Goal: Transaction & Acquisition: Purchase product/service

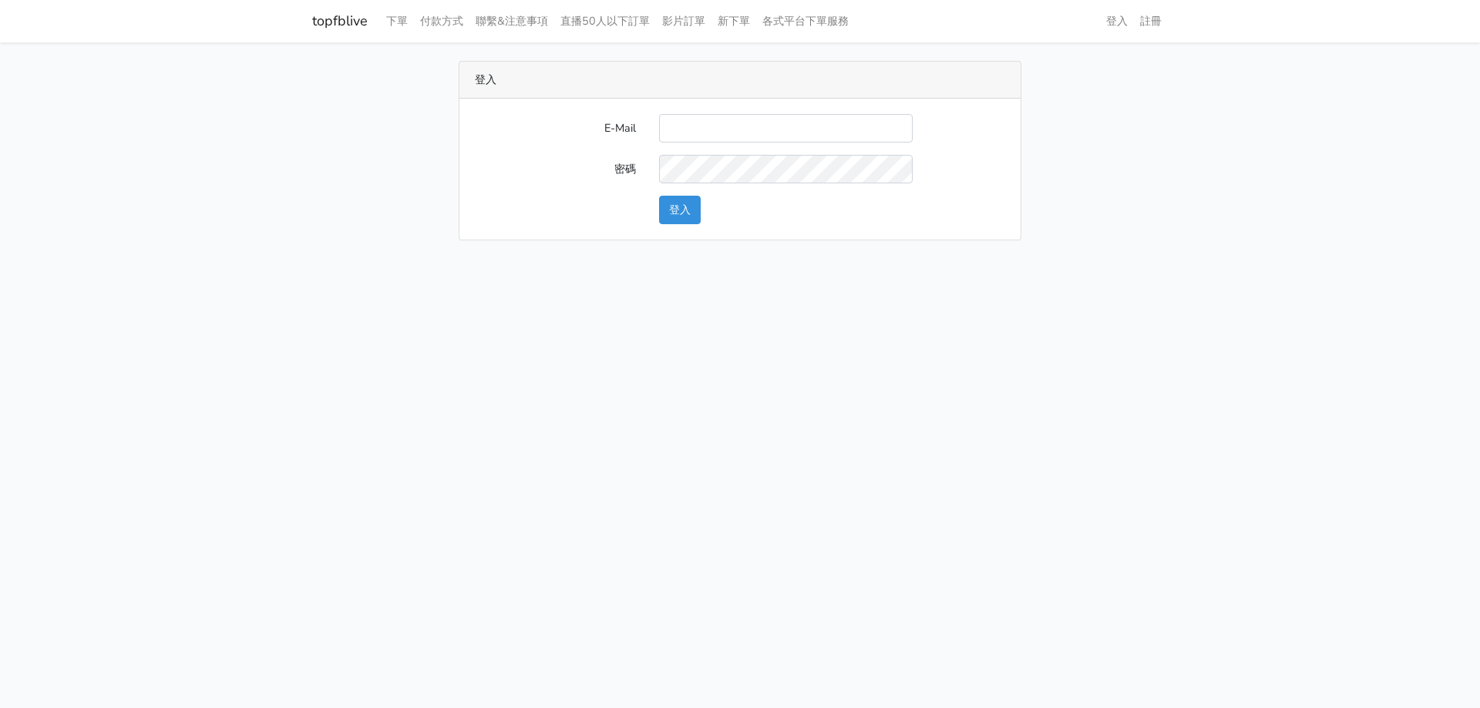
type input "[EMAIL_ADDRESS][DOMAIN_NAME]"
click at [677, 213] on button "登入" at bounding box center [680, 210] width 42 height 29
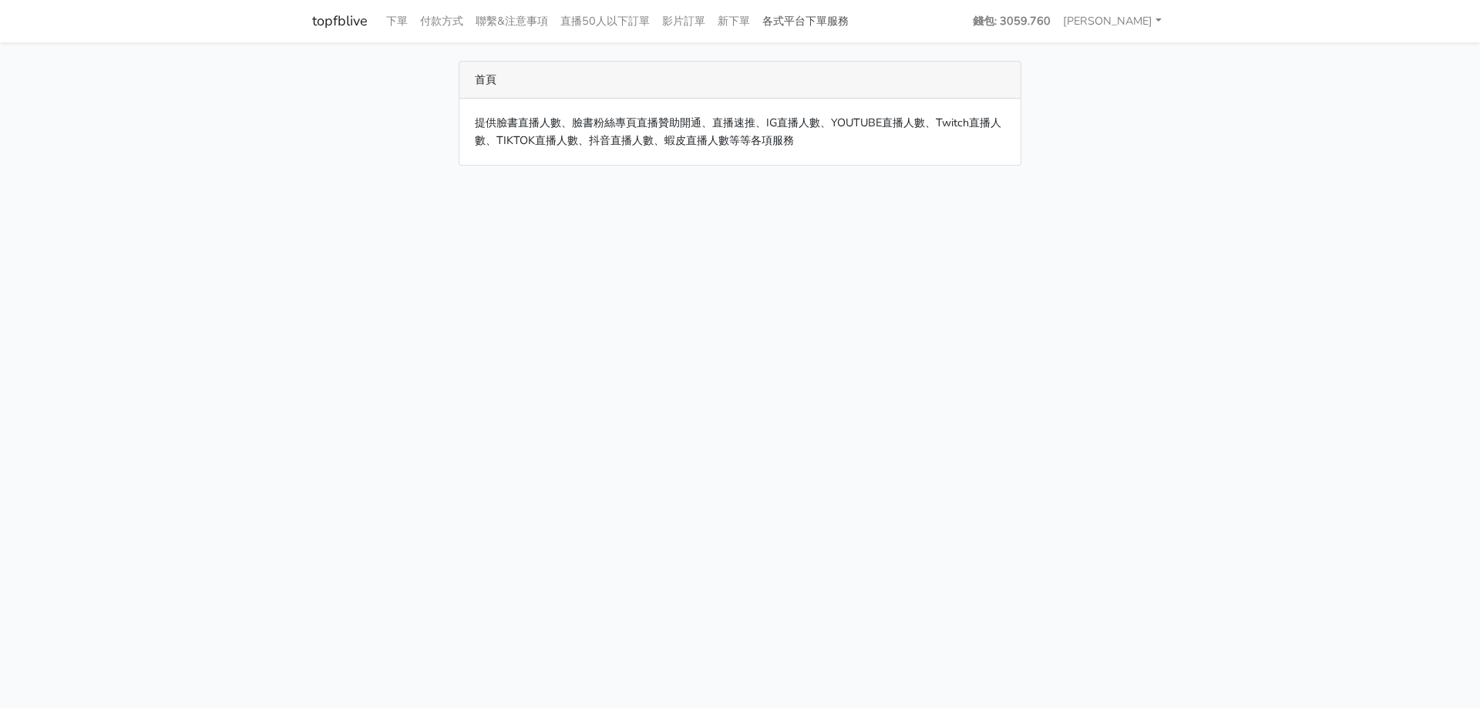
click at [816, 18] on link "各式平台下單服務" at bounding box center [805, 21] width 99 height 30
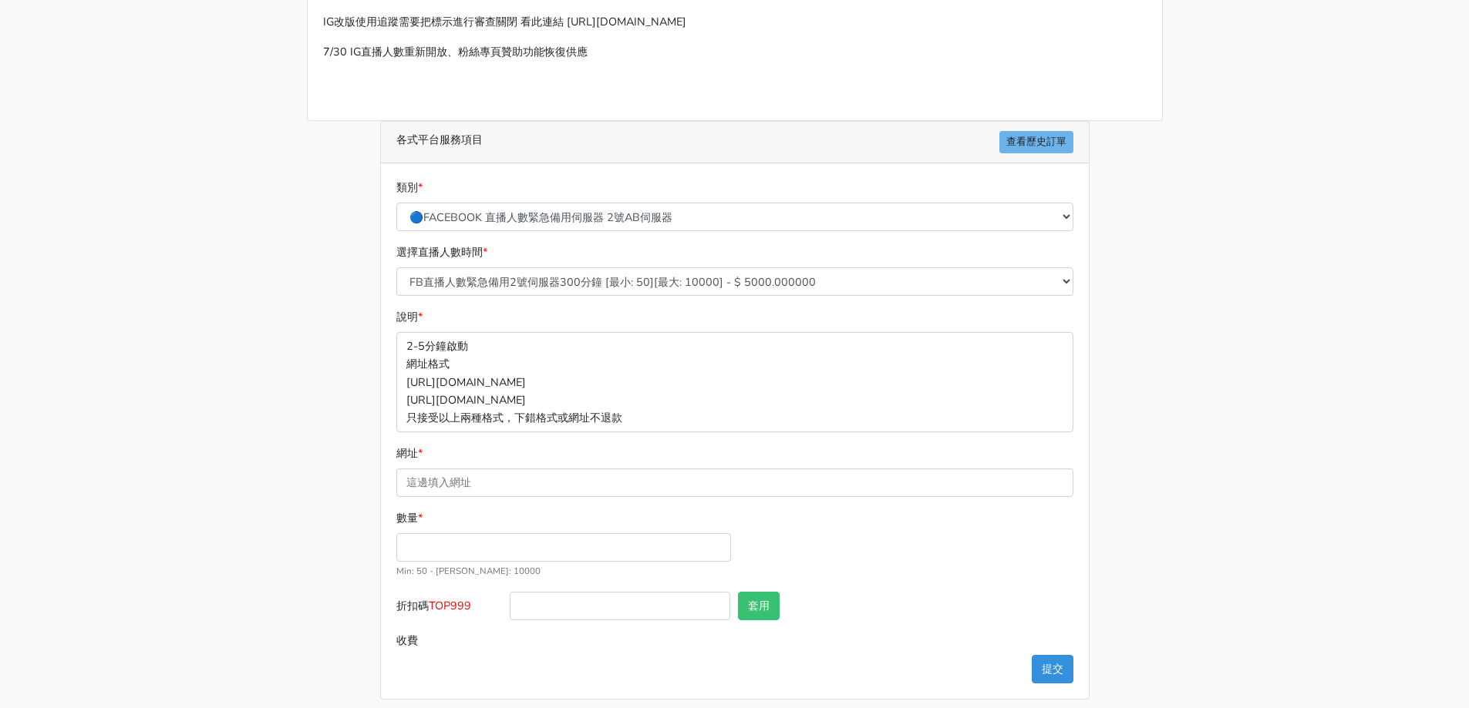
scroll to position [77, 0]
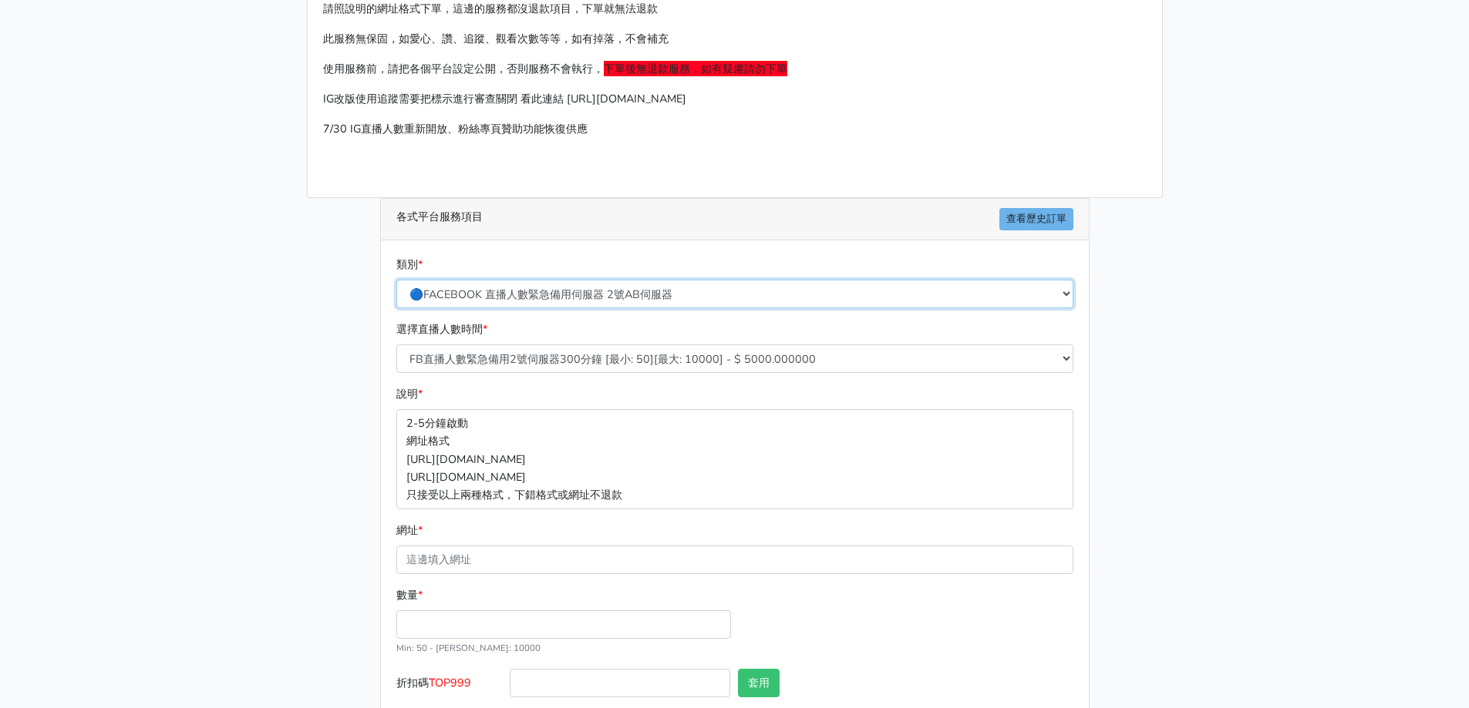
click at [550, 301] on select "🔵FACEBOOK 直播人數緊急備用伺服器 2號AB伺服器 🔵FACEBOOK 網軍專用貼文留言 安全保密 🔵9/30 FACEBOOK 直播人數緩慢進場緩慢…" at bounding box center [734, 294] width 677 height 29
select select "🌕IG直播人數"
click at [396, 280] on select "🔵FACEBOOK 直播人數緊急備用伺服器 2號AB伺服器 🔵FACEBOOK 網軍專用貼文留言 安全保密 🔵9/30 FACEBOOK 直播人數緩慢進場緩慢…" at bounding box center [734, 294] width 677 height 29
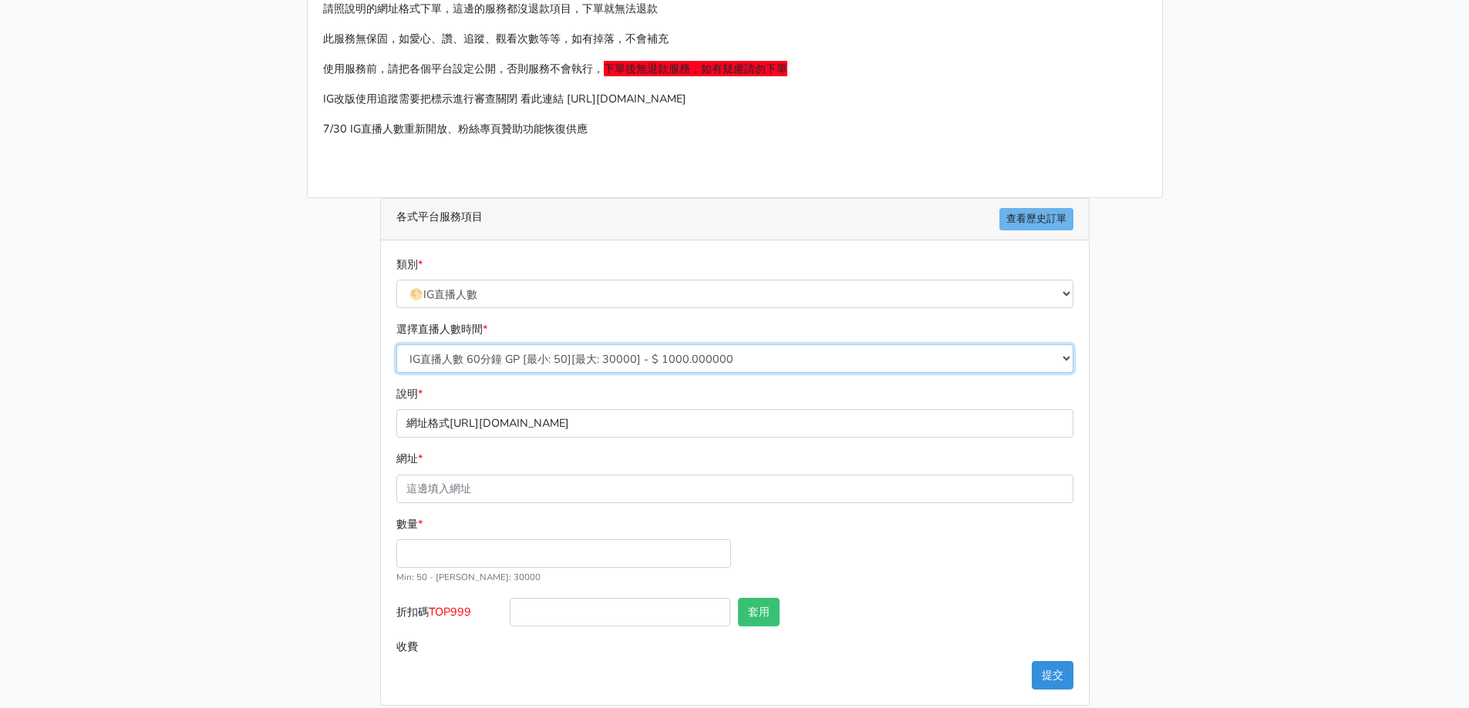
click at [522, 348] on select "IG直播人數 60分鐘 GP [最小: 50][最大: 30000] - $ 1000.000000 IG直播人數 120分鐘 GP [最小: 50][最大:…" at bounding box center [734, 359] width 677 height 29
select select "407"
click at [396, 345] on select "IG直播人數 60分鐘 GP [最小: 50][最大: 30000] - $ 1000.000000 IG直播人數 120分鐘 GP [最小: 50][最大:…" at bounding box center [734, 359] width 677 height 29
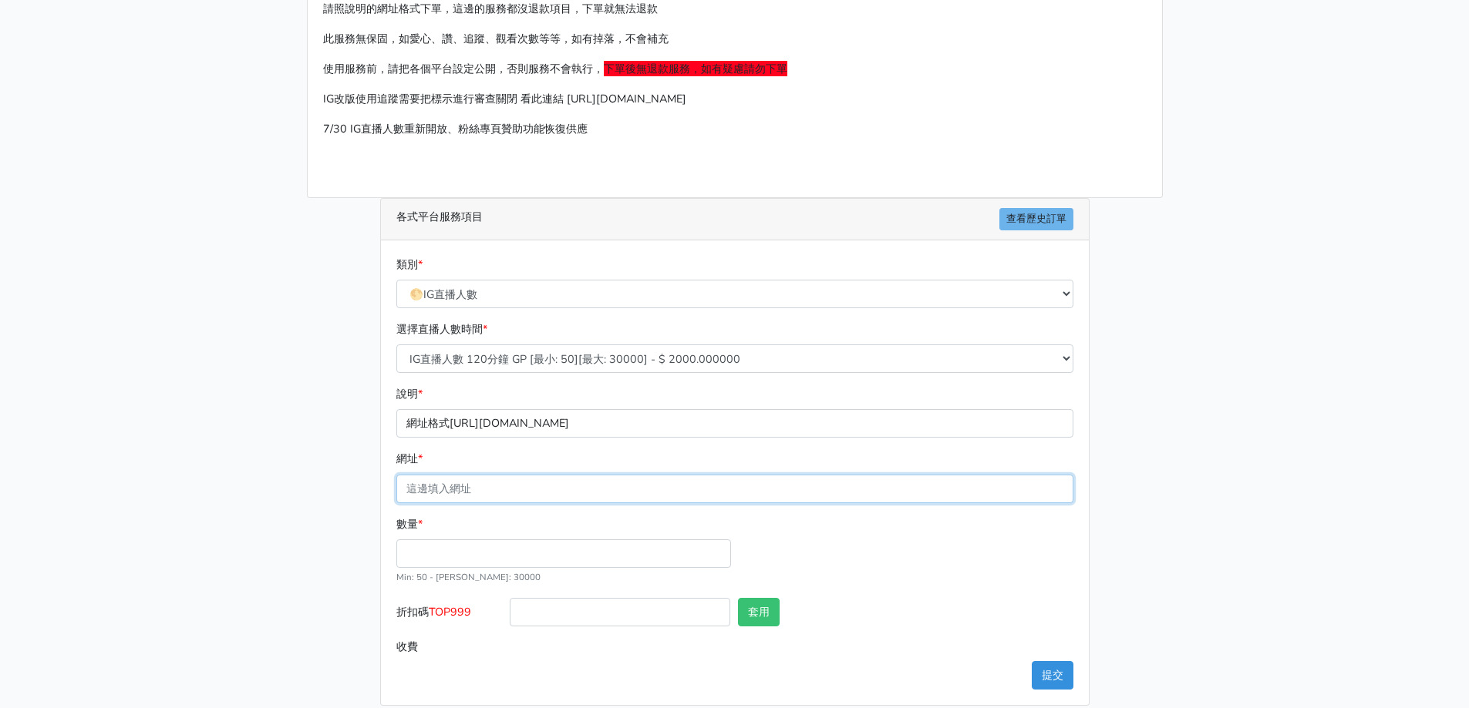
click at [502, 475] on input "網址 *" at bounding box center [734, 489] width 677 height 29
type input "https://www.instagram.com/littleminer_crystal/live/"
click at [497, 548] on input "數量 *" at bounding box center [563, 554] width 335 height 29
type input "50"
type input "100.000"
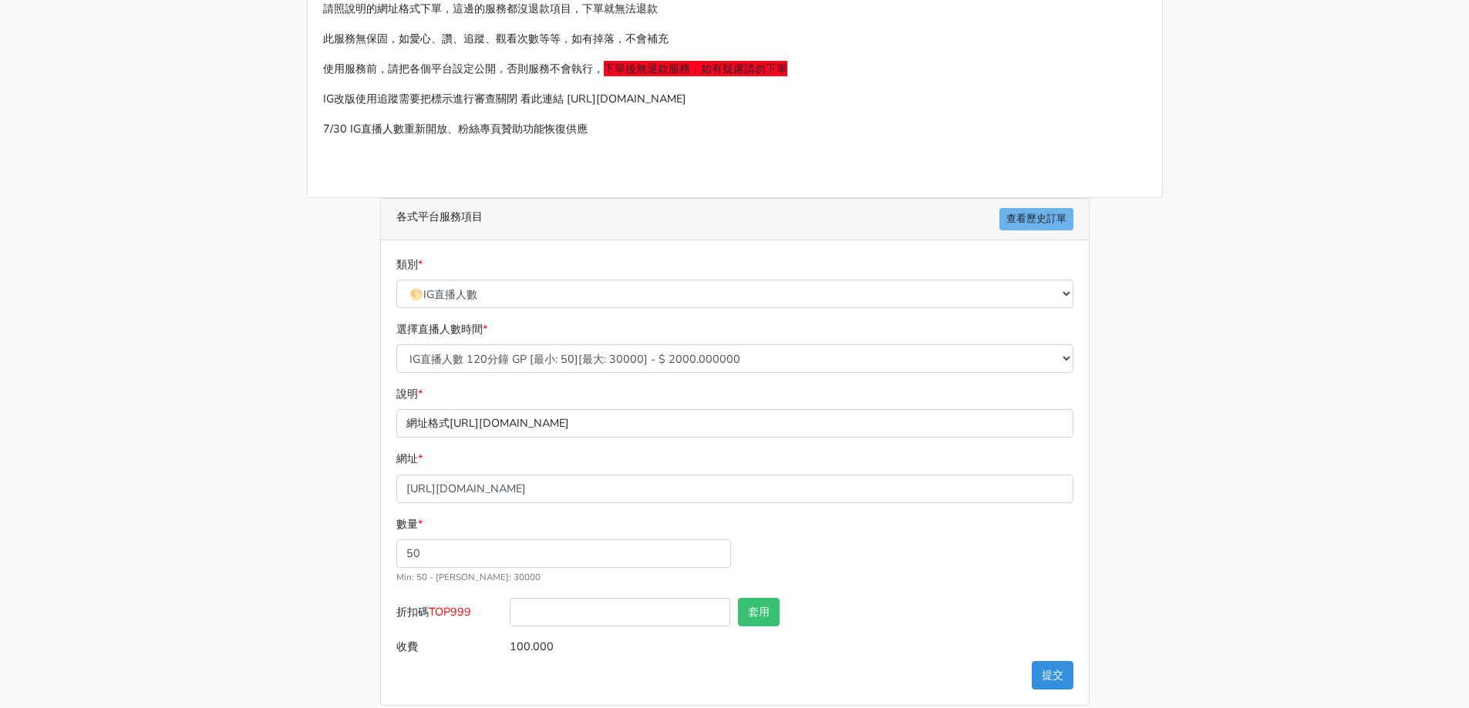
click at [84, 372] on main "請照說明的網址格式下單，這邊的服務都沒退款項目，下單就無法退款 此服務無保固，如愛心、讚、追蹤、觀看次數等等，如有掉落，不會補充 使用服務前，請把各個平台設定…" at bounding box center [734, 344] width 1469 height 759
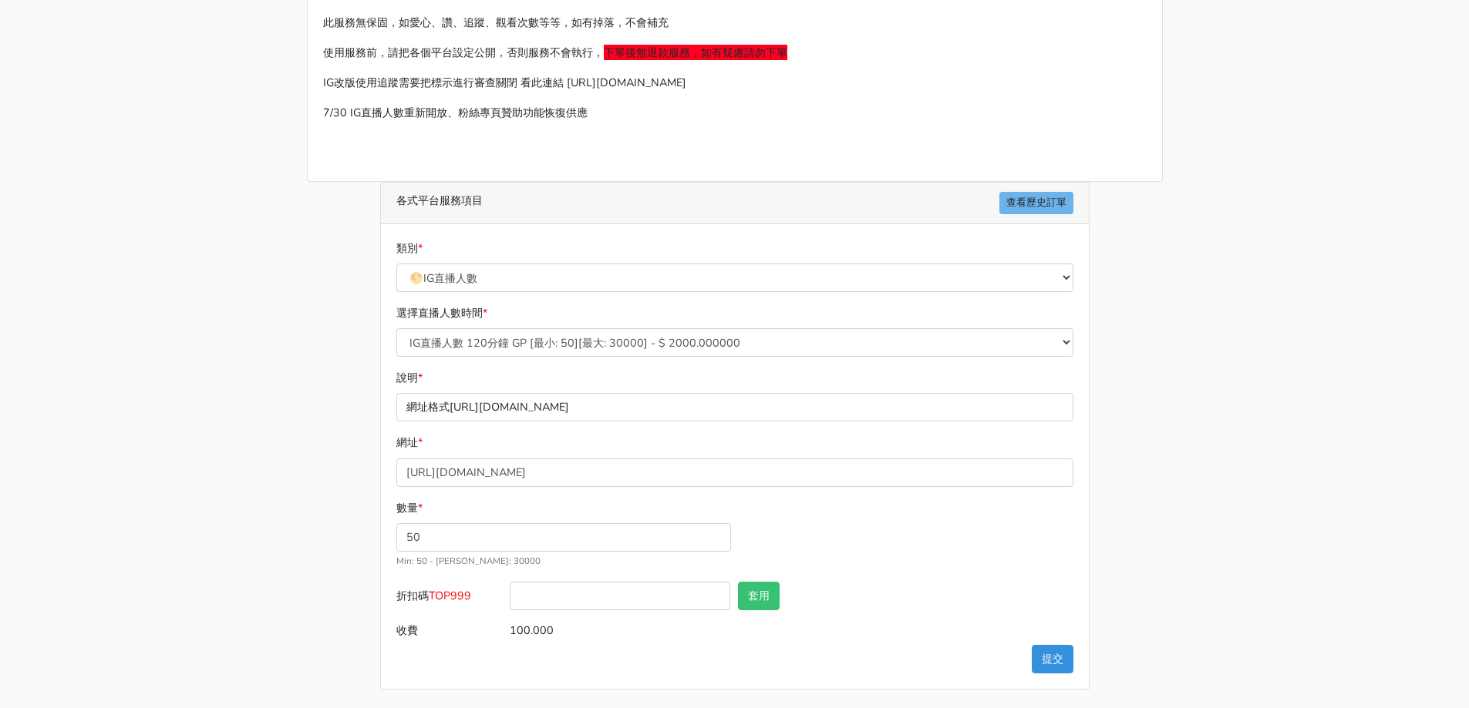
drag, startPoint x: 455, startPoint y: 646, endPoint x: 197, endPoint y: 449, distance: 323.9
click at [197, 442] on main "請照說明的網址格式下單，這邊的服務都沒退款項目，下單就無法退款 此服務無保固，如愛心、讚、追蹤、觀看次數等等，如有掉落，不會補充 使用服務前，請把各個平台設定…" at bounding box center [734, 328] width 1469 height 759
click at [109, 170] on main "請照說明的網址格式下單，這邊的服務都沒退款項目，下單就無法退款 此服務無保固，如愛心、讚、追蹤、觀看次數等等，如有掉落，不會補充 使用服務前，請把各個平台設定…" at bounding box center [734, 328] width 1469 height 759
click at [182, 142] on main "請照說明的網址格式下單，這邊的服務都沒退款項目，下單就無法退款 此服務無保固，如愛心、讚、追蹤、觀看次數等等，如有掉落，不會補充 使用服務前，請把各個平台設定…" at bounding box center [734, 328] width 1469 height 759
click at [1057, 651] on button "提交" at bounding box center [1052, 659] width 42 height 29
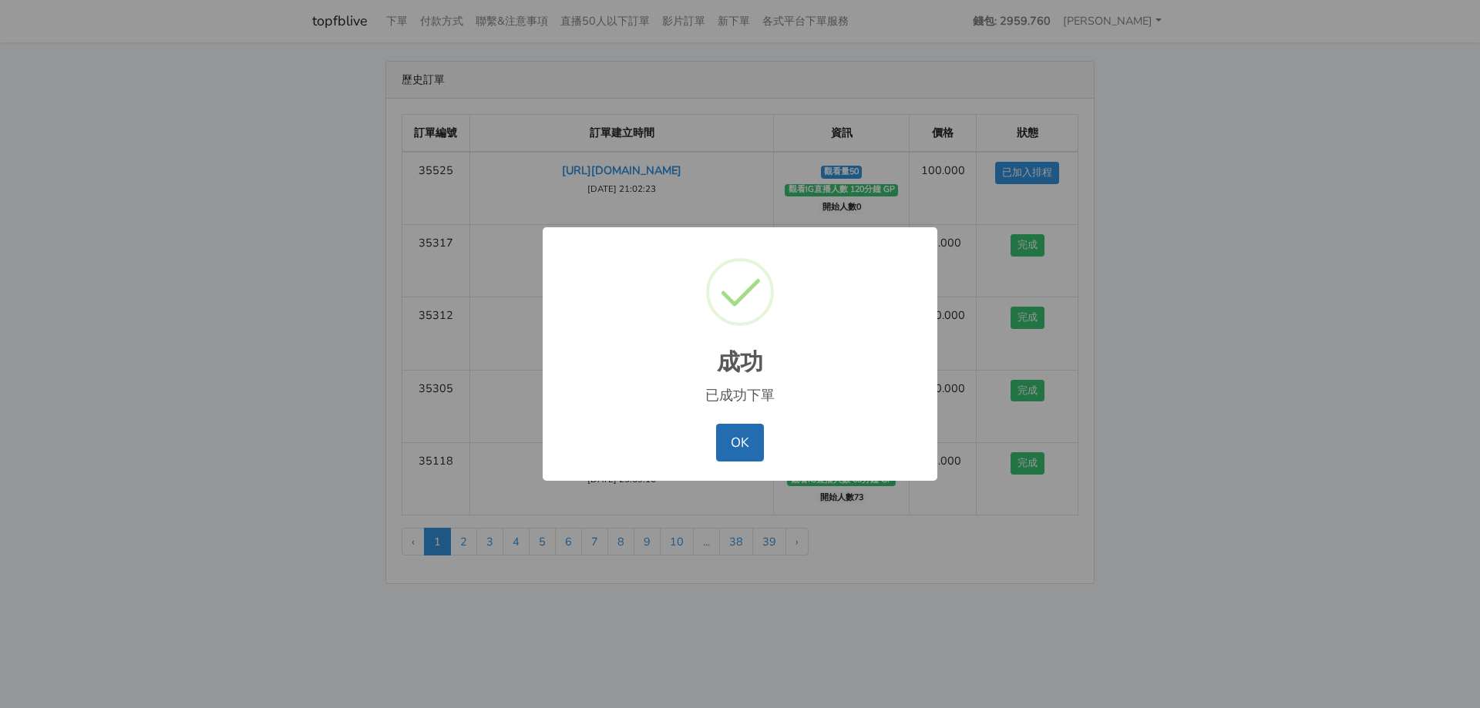
click at [744, 439] on button "OK" at bounding box center [739, 442] width 47 height 37
